Goal: Task Accomplishment & Management: Complete application form

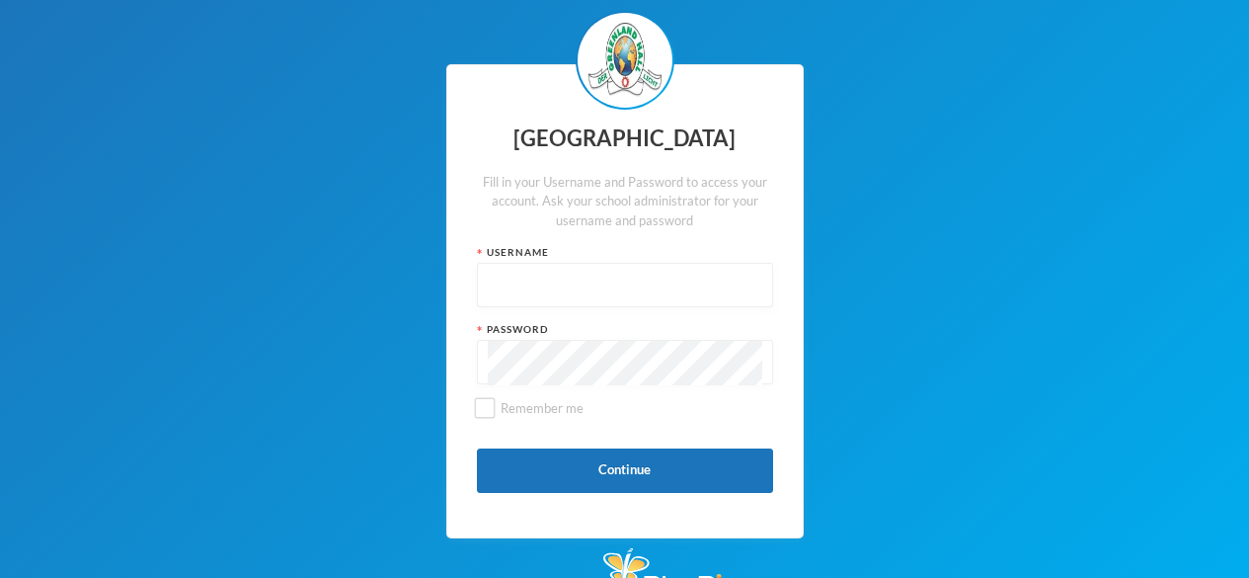
click at [511, 285] on input "text" at bounding box center [625, 286] width 274 height 44
type input "ENIOLA PRAISE [PERSON_NAME]"
click at [486, 356] on div at bounding box center [625, 362] width 296 height 44
click at [480, 414] on input "Remember me" at bounding box center [484, 408] width 21 height 21
checkbox input "true"
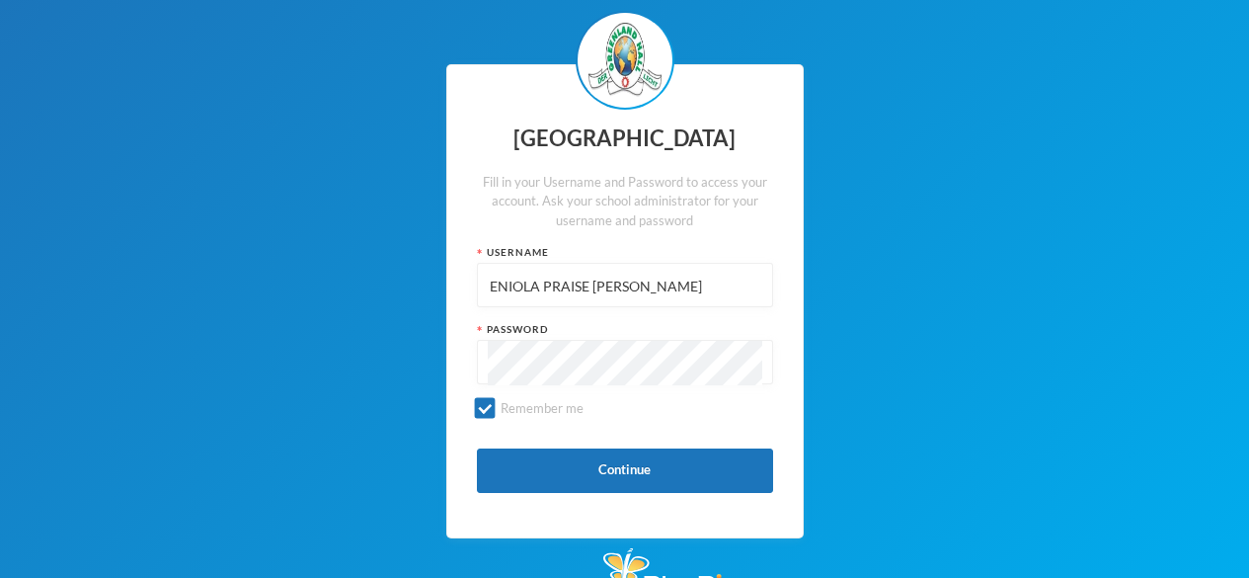
click at [484, 355] on div at bounding box center [625, 362] width 296 height 44
click at [492, 353] on div at bounding box center [625, 362] width 296 height 44
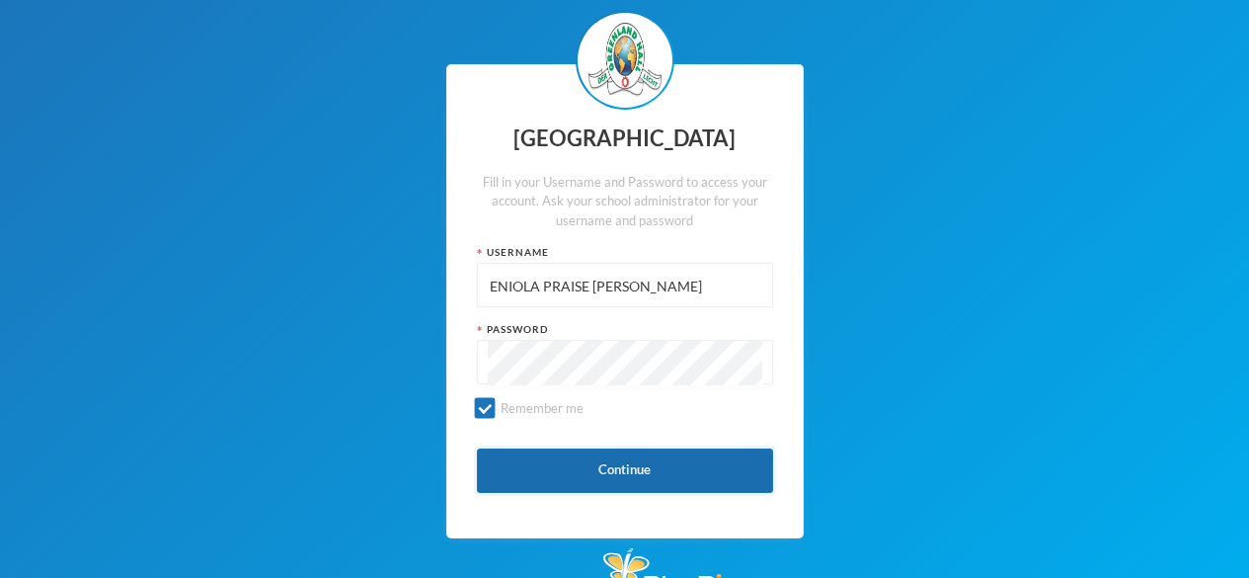
click at [600, 461] on button "Continue" at bounding box center [625, 470] width 296 height 44
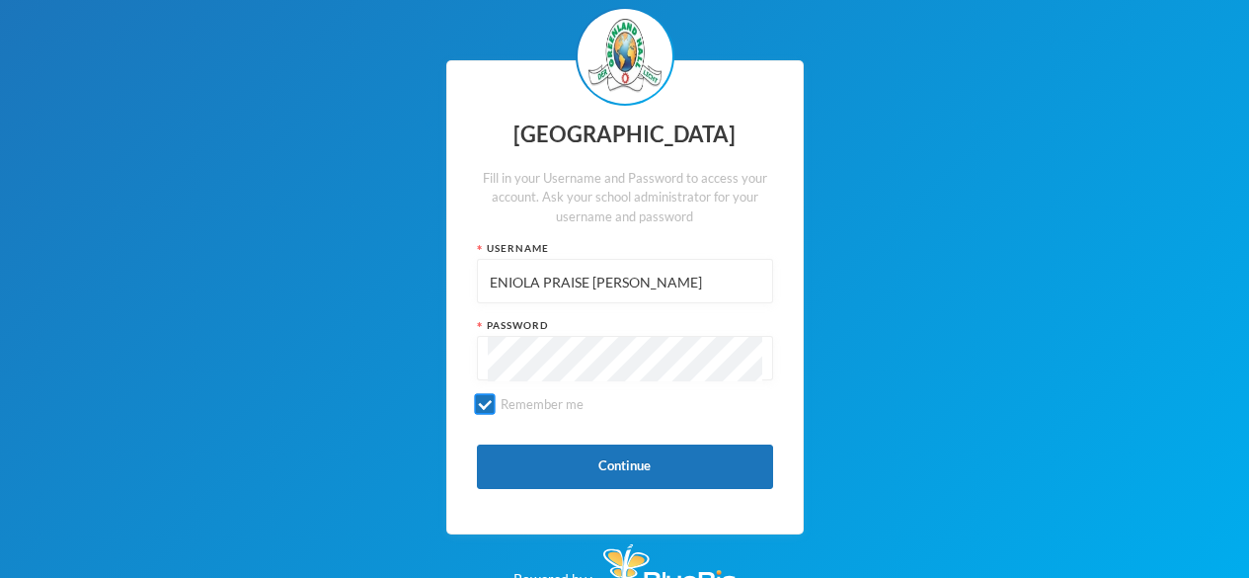
scroll to position [24, 0]
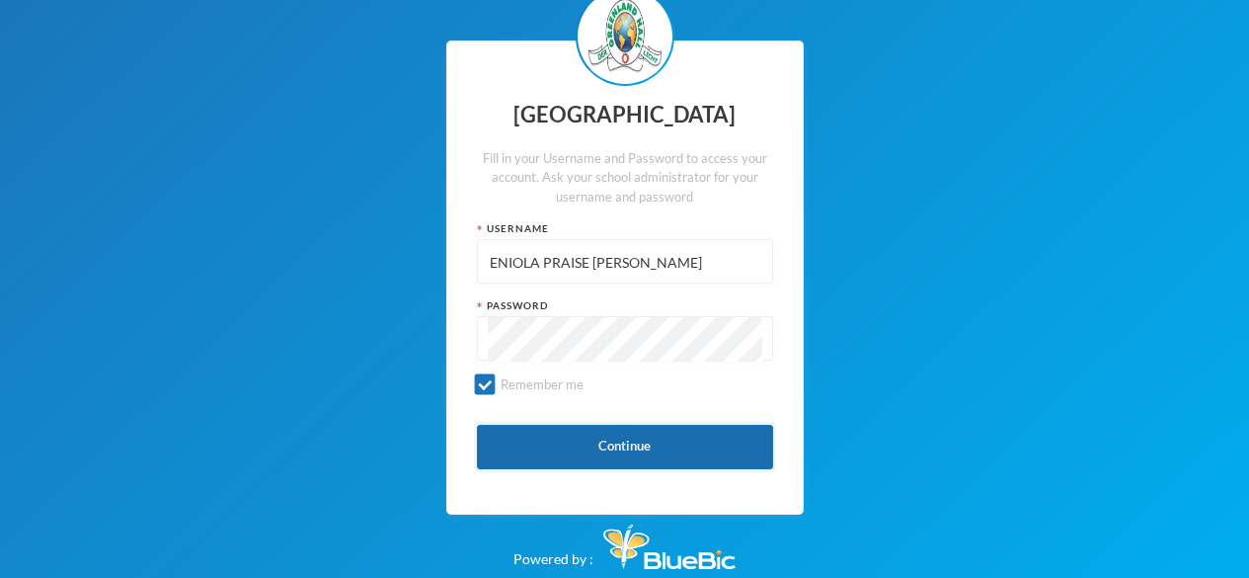
click at [637, 438] on button "Continue" at bounding box center [625, 447] width 296 height 44
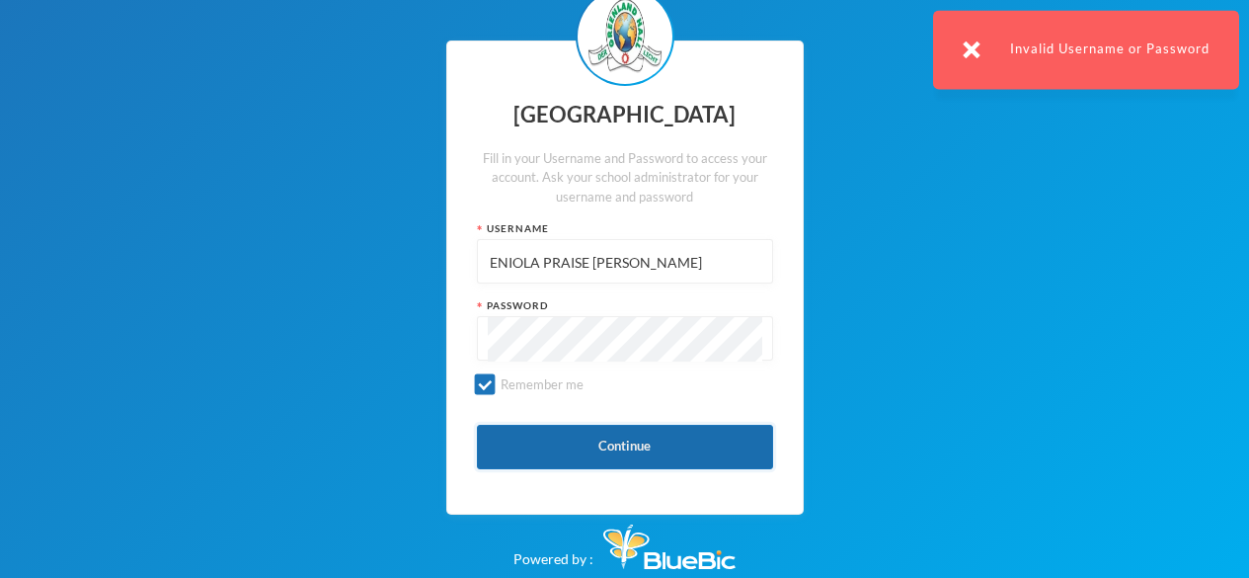
click at [637, 438] on button "Continue" at bounding box center [625, 447] width 296 height 44
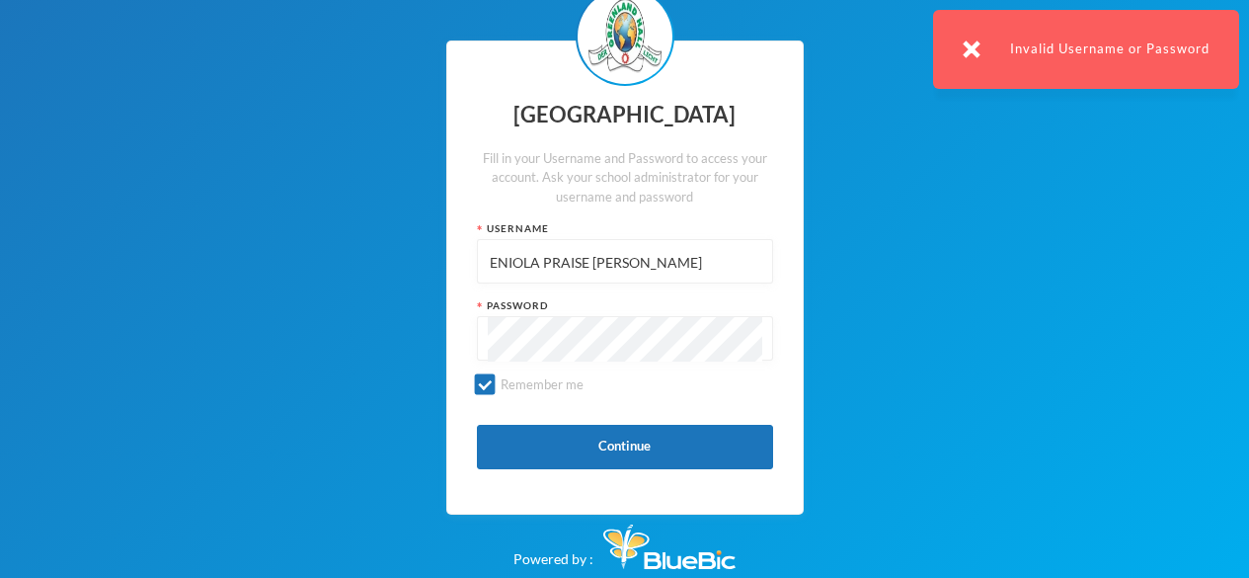
click at [971, 49] on img at bounding box center [972, 49] width 18 height 18
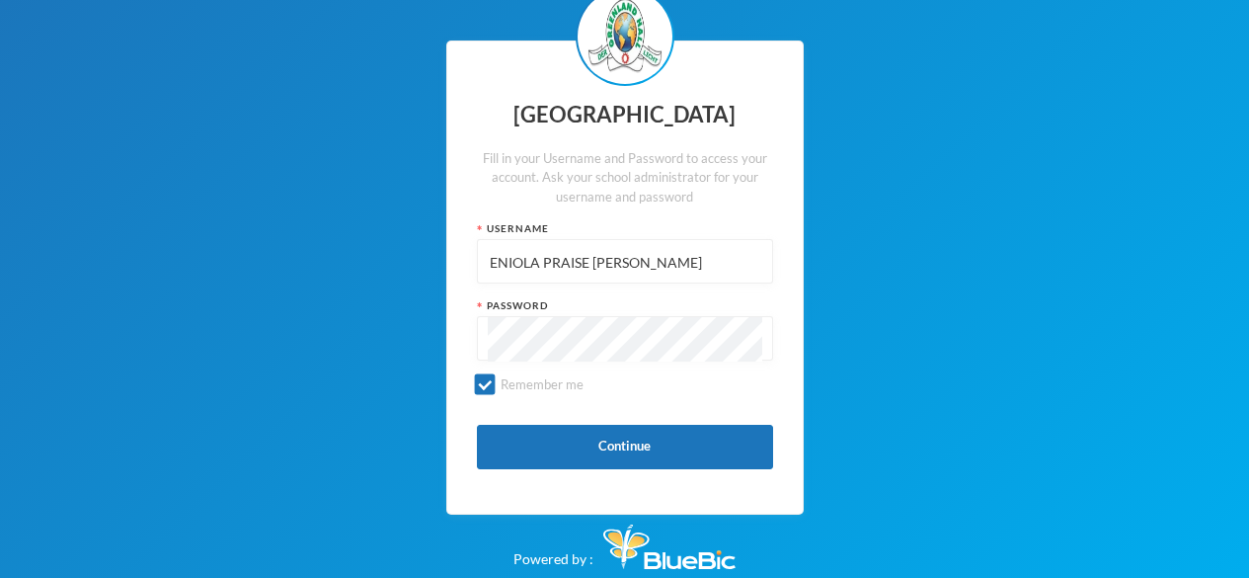
click at [588, 261] on input "ENIOLA PRAISE [PERSON_NAME]" at bounding box center [625, 262] width 274 height 44
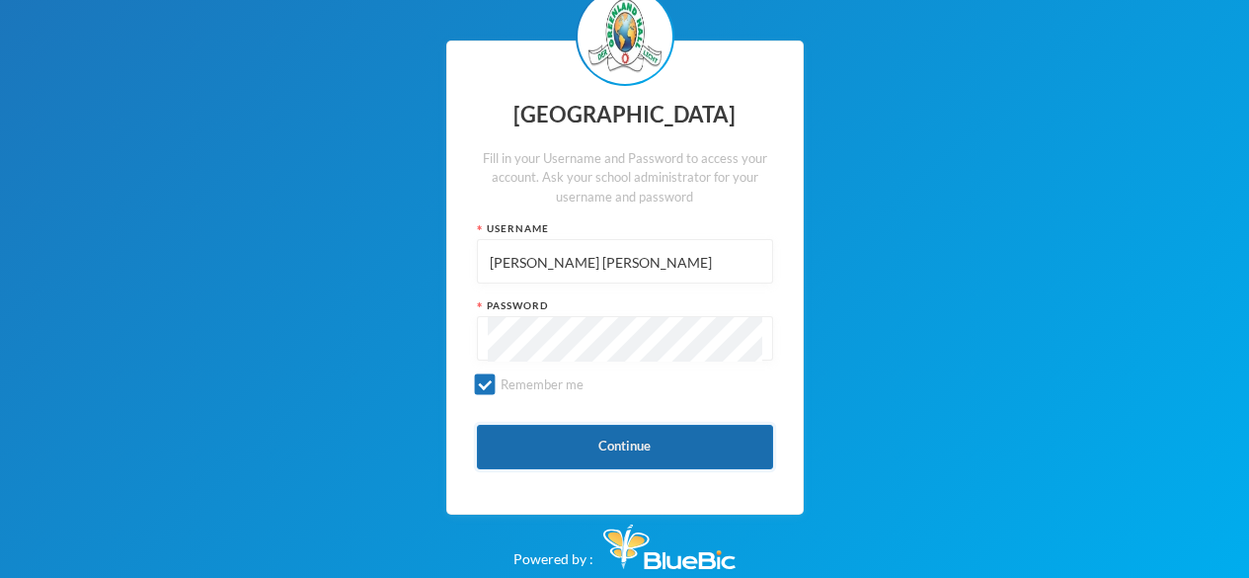
click at [620, 438] on button "Continue" at bounding box center [625, 447] width 296 height 44
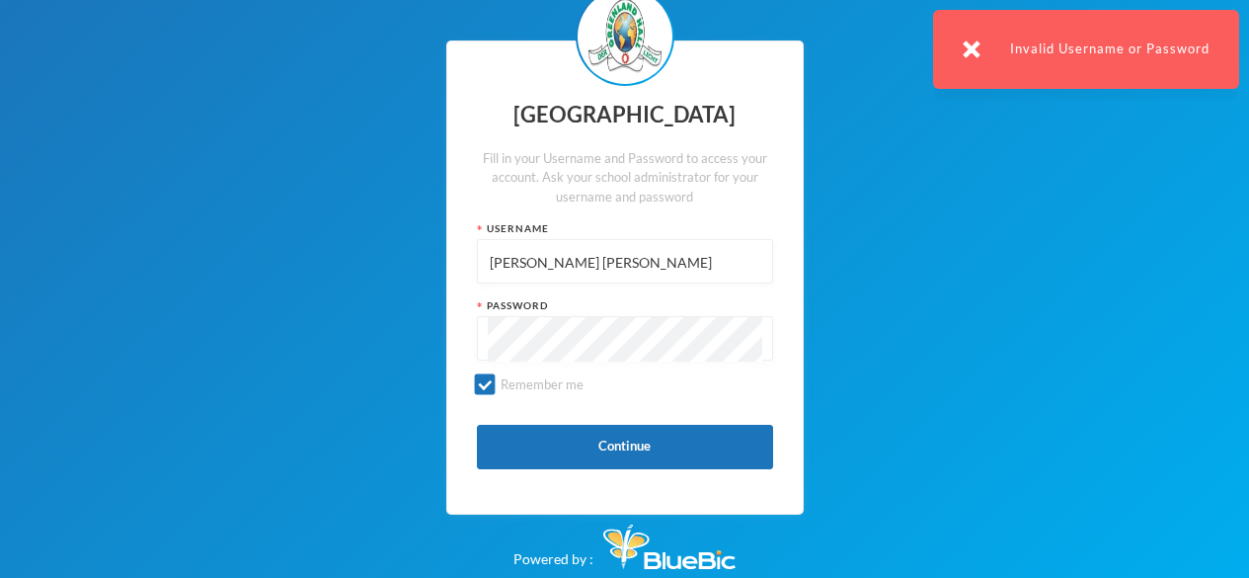
click at [544, 260] on input "[PERSON_NAME] [PERSON_NAME]" at bounding box center [625, 262] width 274 height 44
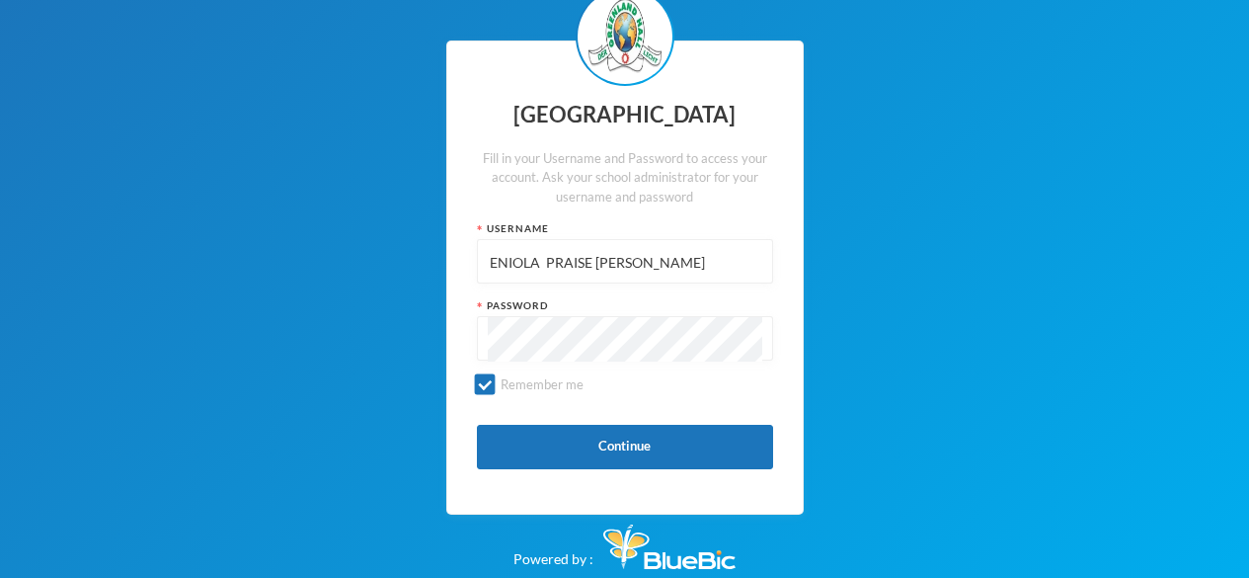
type input "ENIOLA PRAISE [PERSON_NAME]"
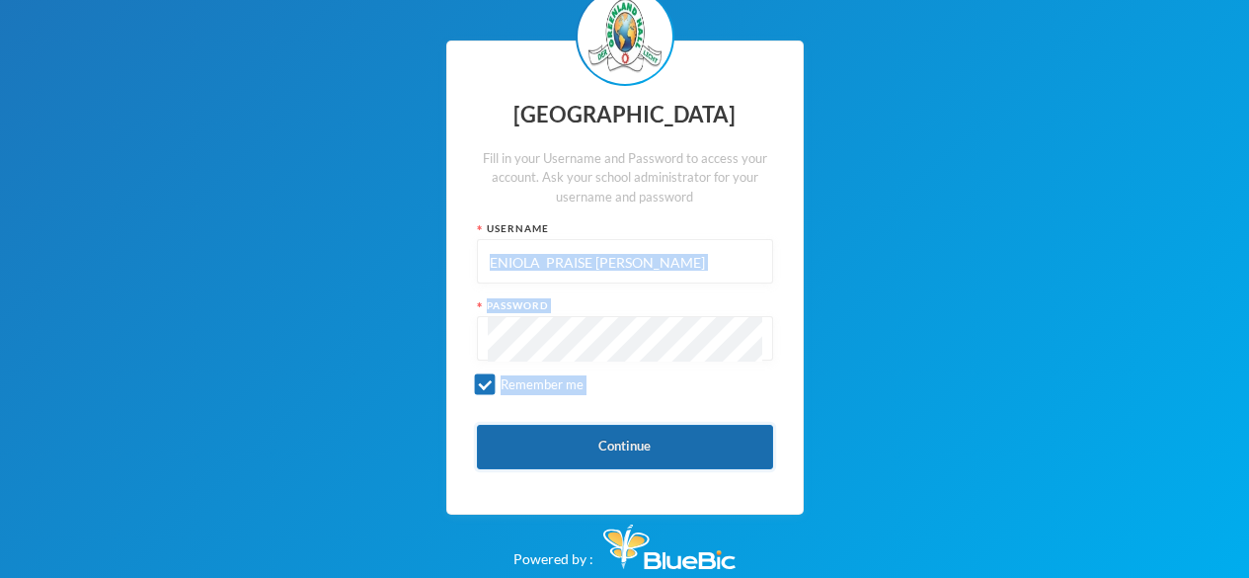
drag, startPoint x: 1000, startPoint y: 258, endPoint x: 666, endPoint y: 454, distance: 387.3
click at [666, 454] on div "Greenland Hall Fill in your Username and Password to access your account. Ask y…" at bounding box center [624, 277] width 1249 height 602
click at [666, 454] on button "Continue" at bounding box center [625, 447] width 296 height 44
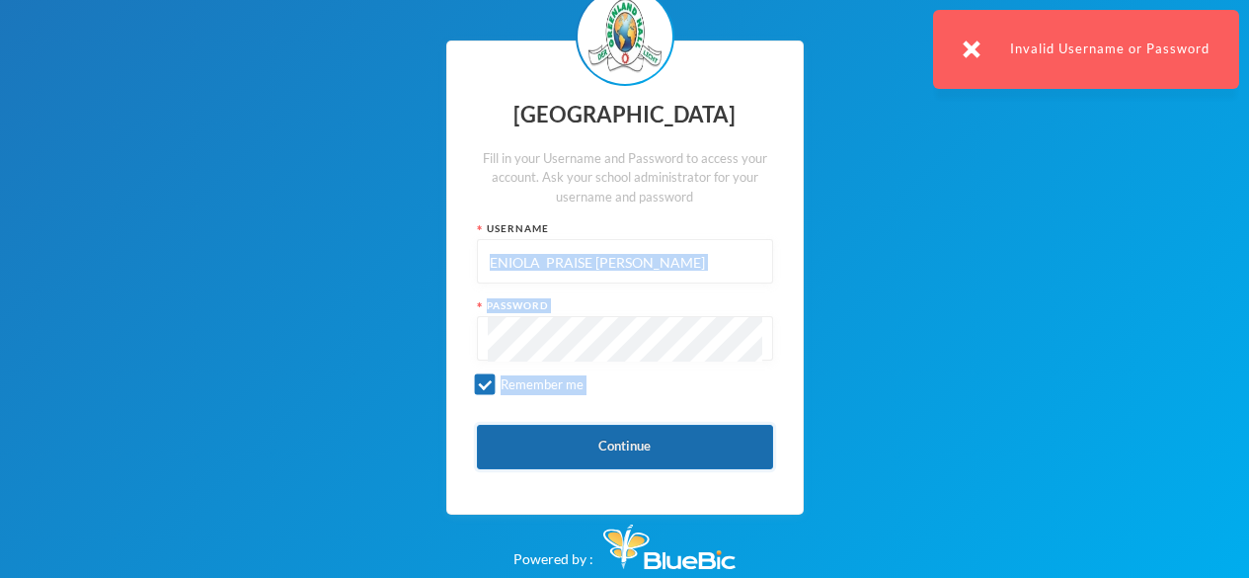
click at [696, 466] on button "Continue" at bounding box center [625, 447] width 296 height 44
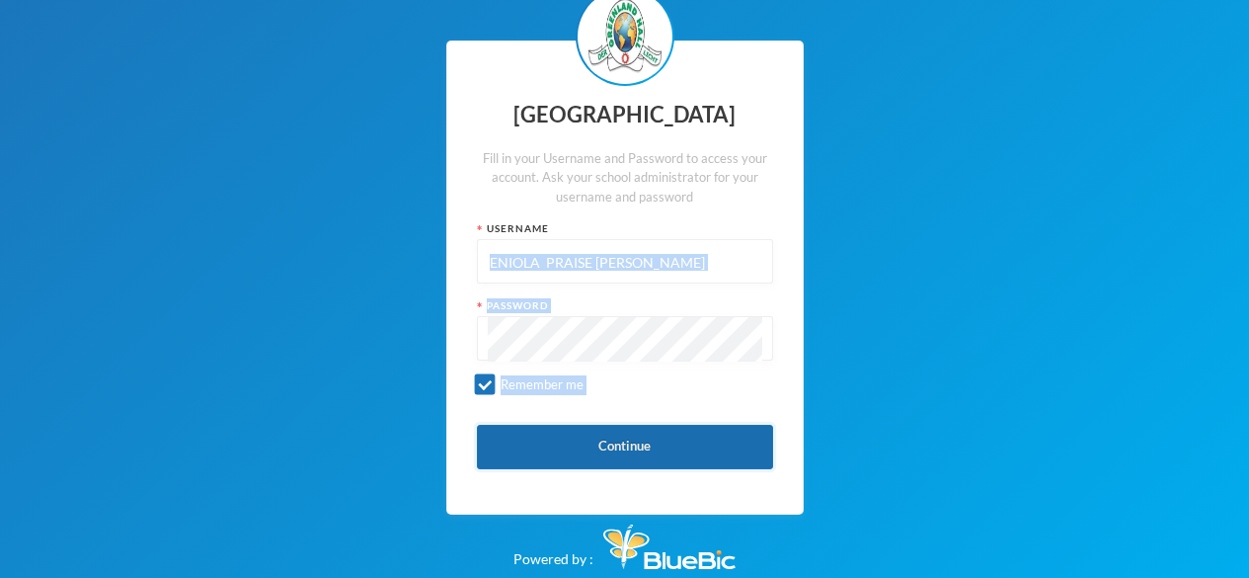
click at [686, 448] on button "Continue" at bounding box center [625, 447] width 296 height 44
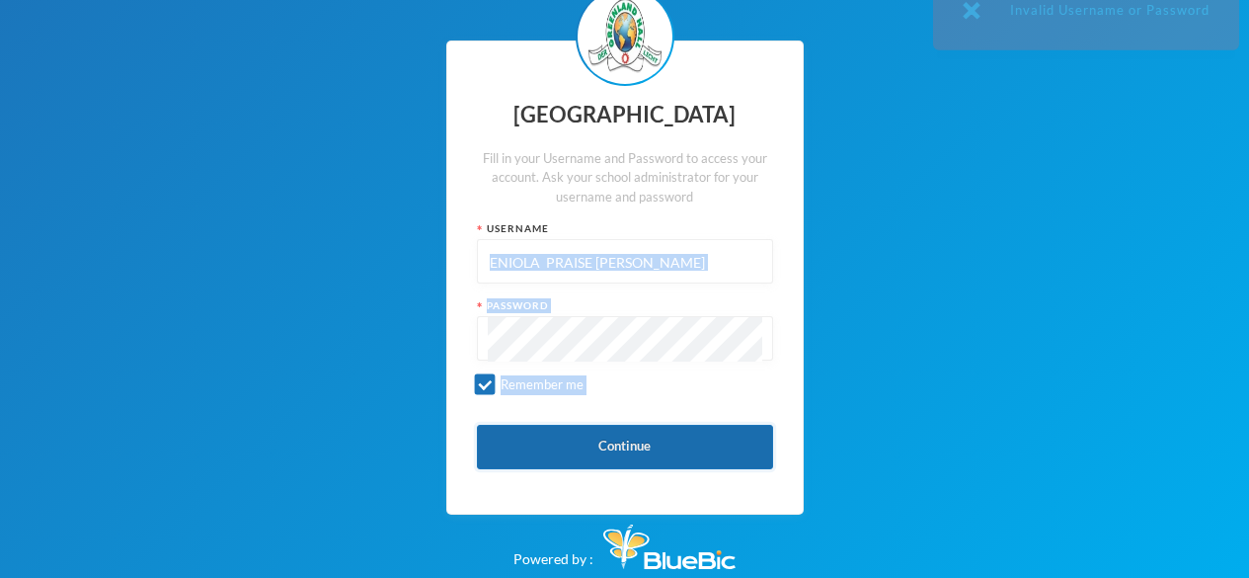
click at [686, 448] on button "Continue" at bounding box center [625, 447] width 296 height 44
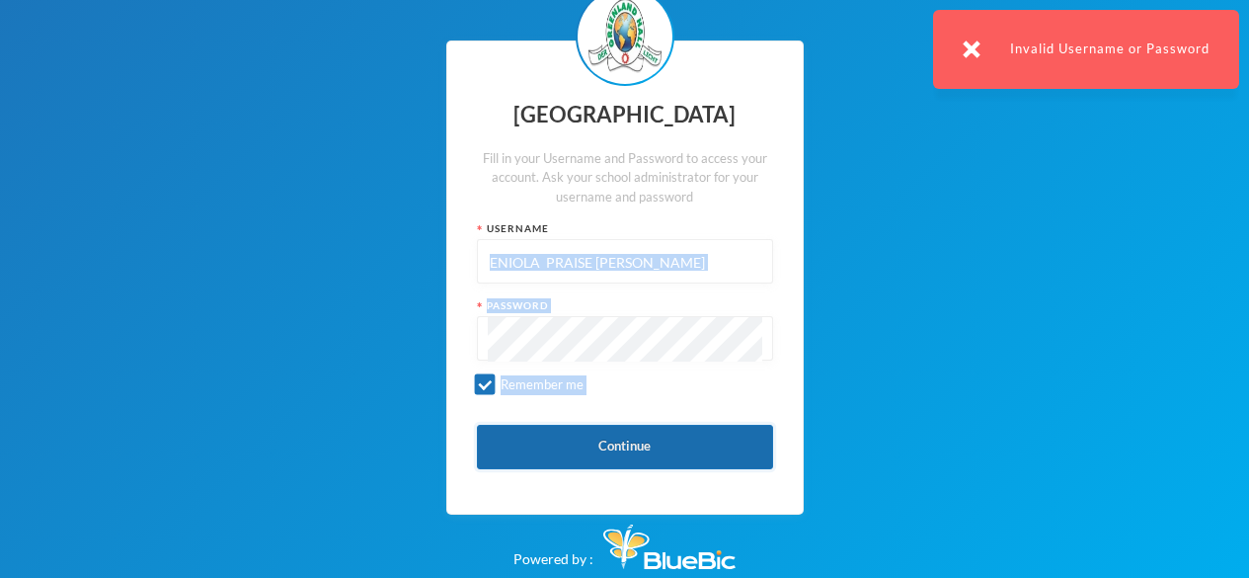
click at [686, 448] on button "Continue" at bounding box center [625, 447] width 296 height 44
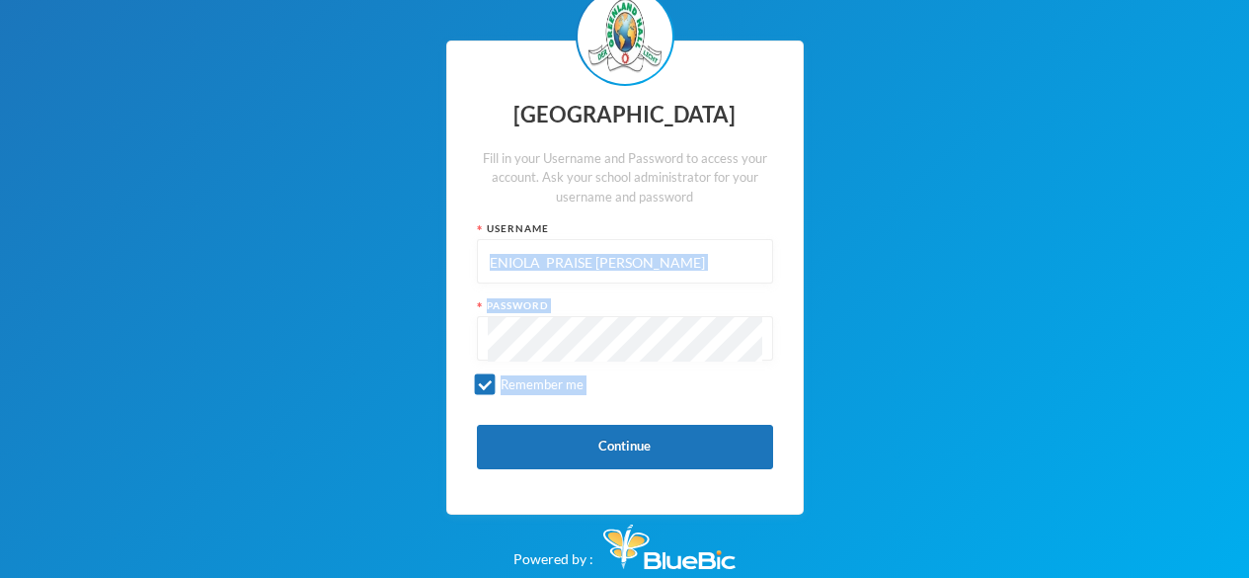
drag, startPoint x: 340, startPoint y: 577, endPoint x: 1016, endPoint y: 431, distance: 692.0
click at [1016, 431] on div "Greenland Hall Fill in your Username and Password to access your account. Ask y…" at bounding box center [624, 277] width 1249 height 602
